Goal: Navigation & Orientation: Find specific page/section

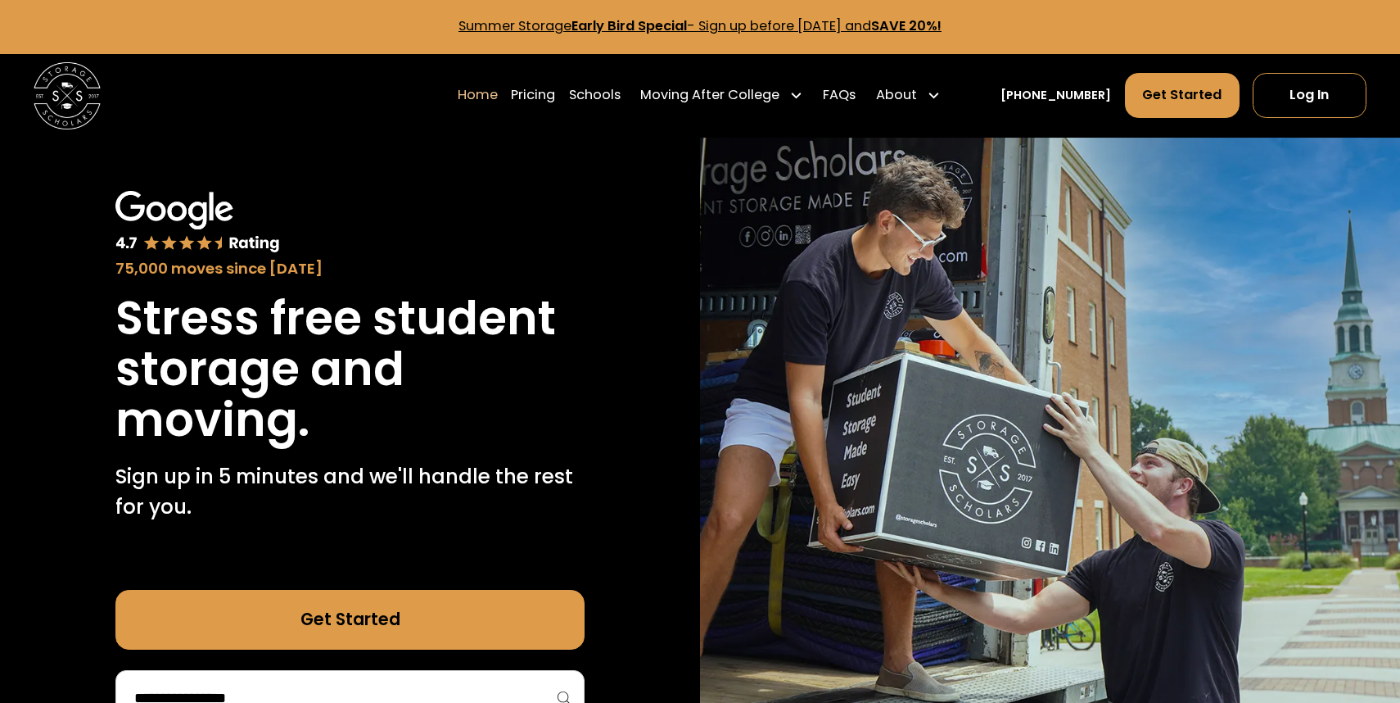
click at [774, 34] on link "Summer Storage Early Bird Special - Sign up before [DATE] and SAVE 20%!" at bounding box center [700, 25] width 483 height 19
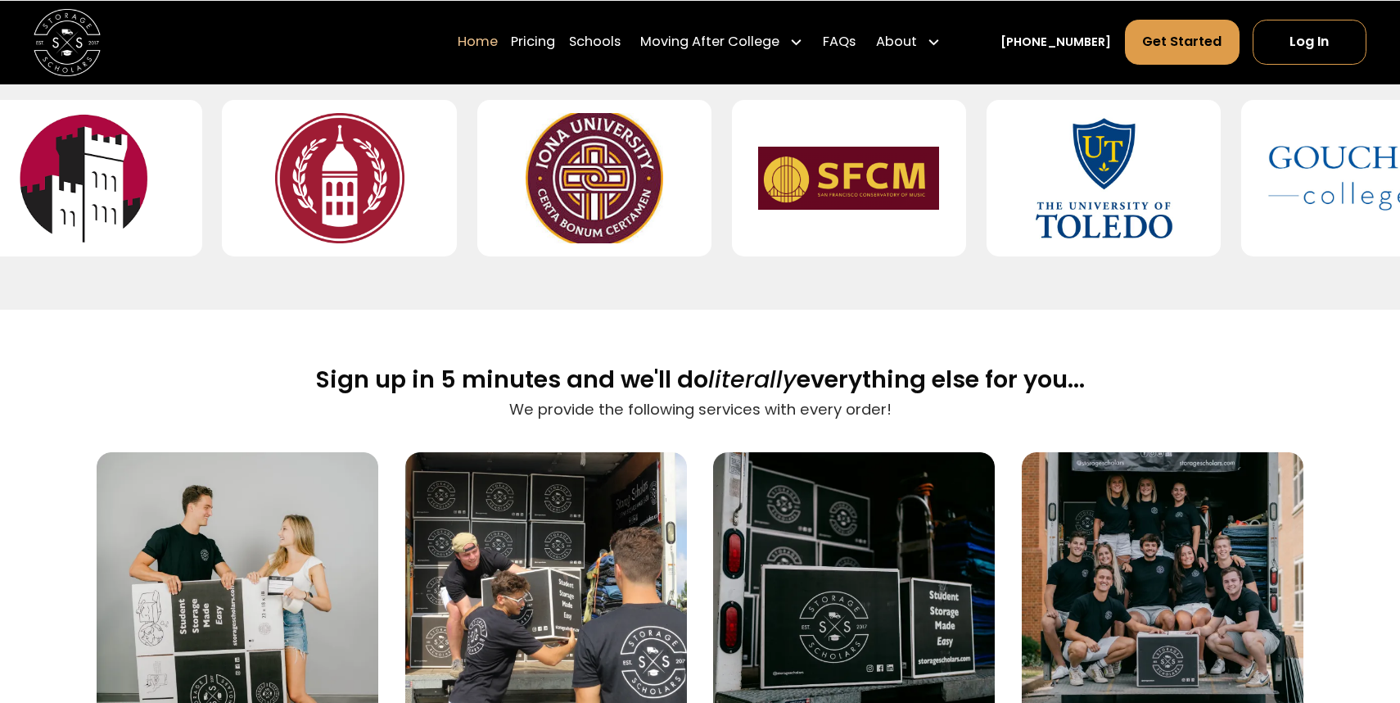
scroll to position [794, 0]
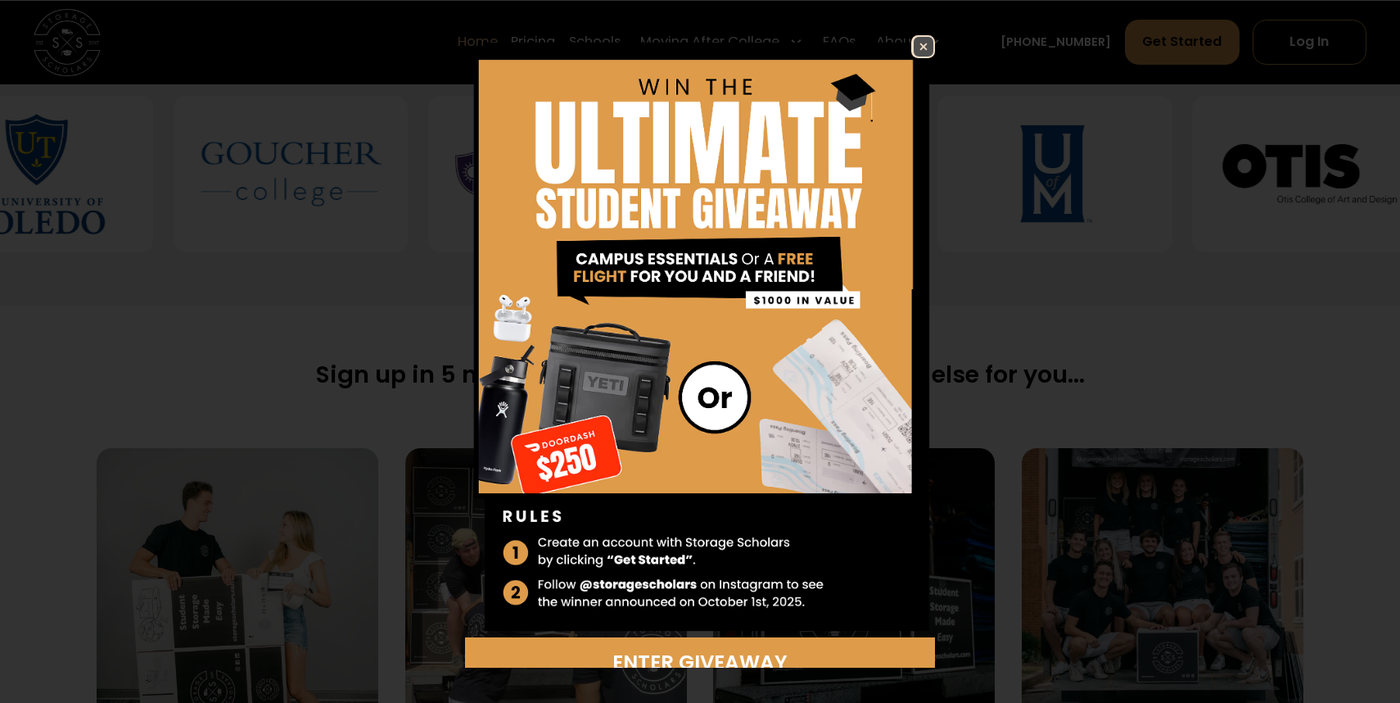
click at [914, 49] on img at bounding box center [924, 47] width 20 height 20
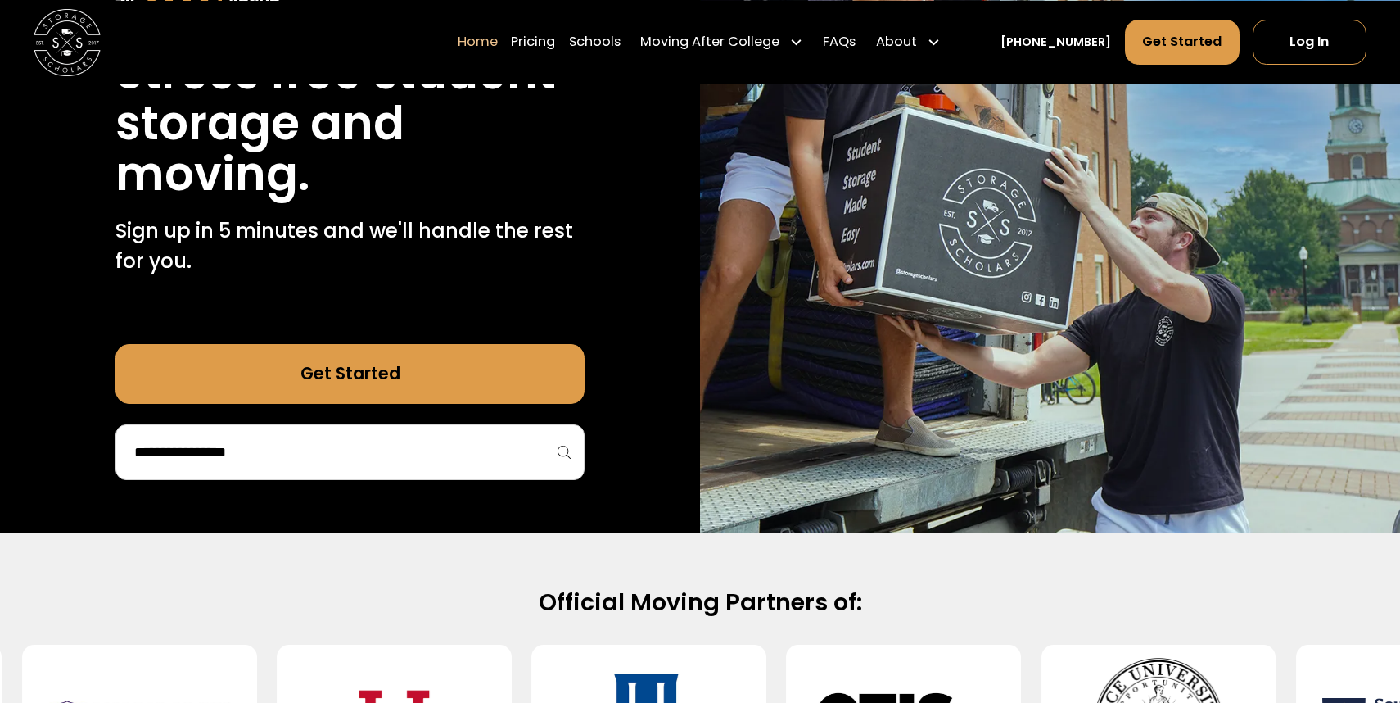
scroll to position [0, 0]
